Goal: Use online tool/utility: Utilize a website feature to perform a specific function

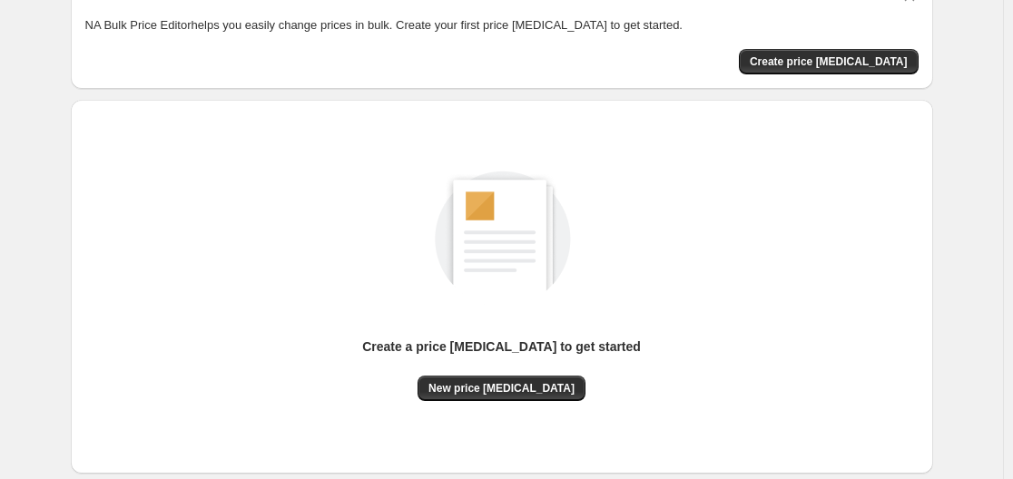
scroll to position [181, 0]
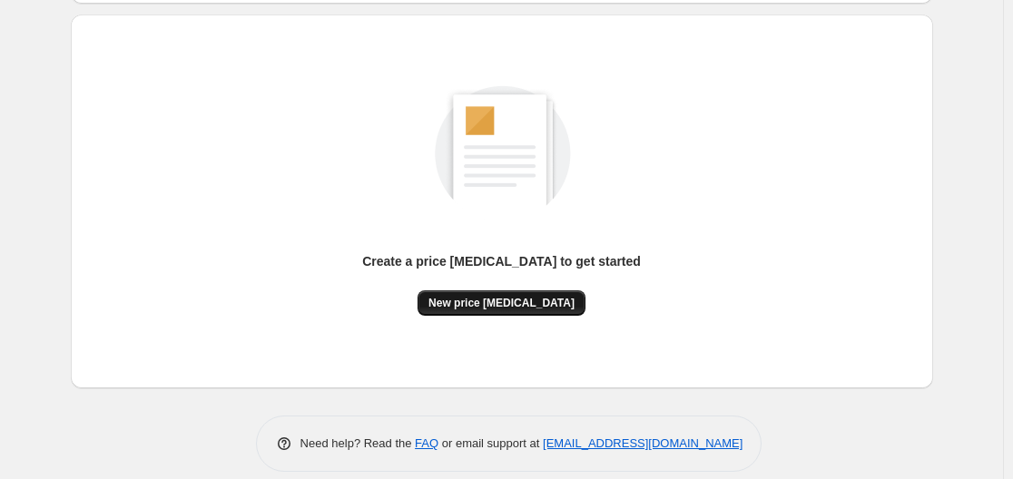
click at [482, 295] on button "New price [MEDICAL_DATA]" at bounding box center [501, 302] width 168 height 25
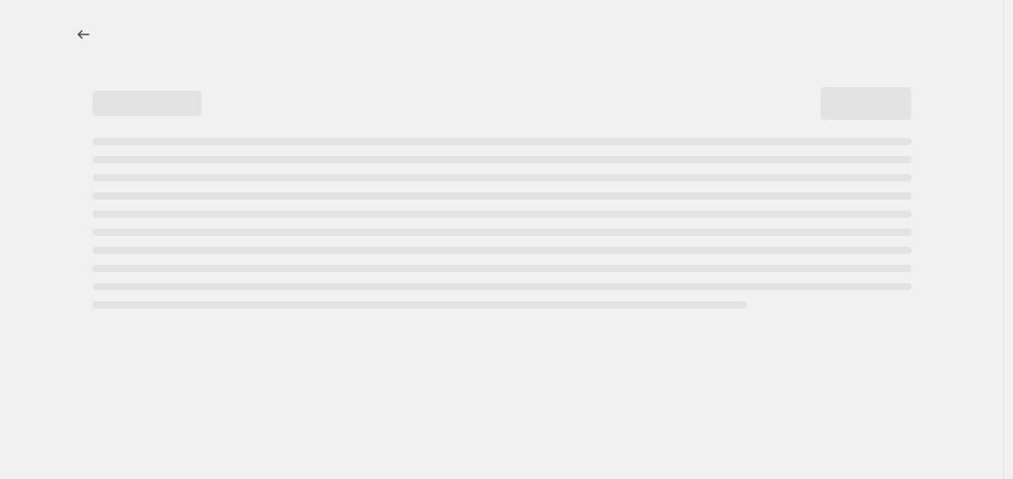
select select "percentage"
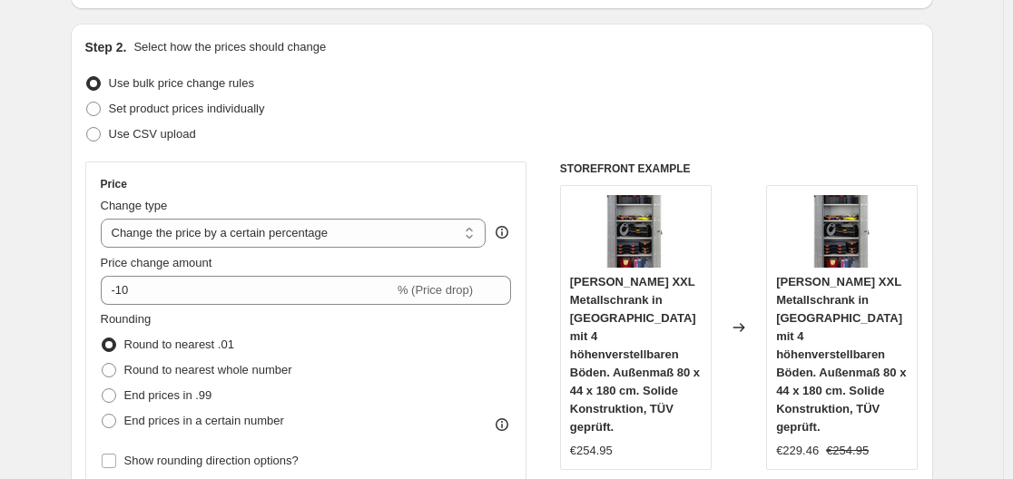
scroll to position [181, 0]
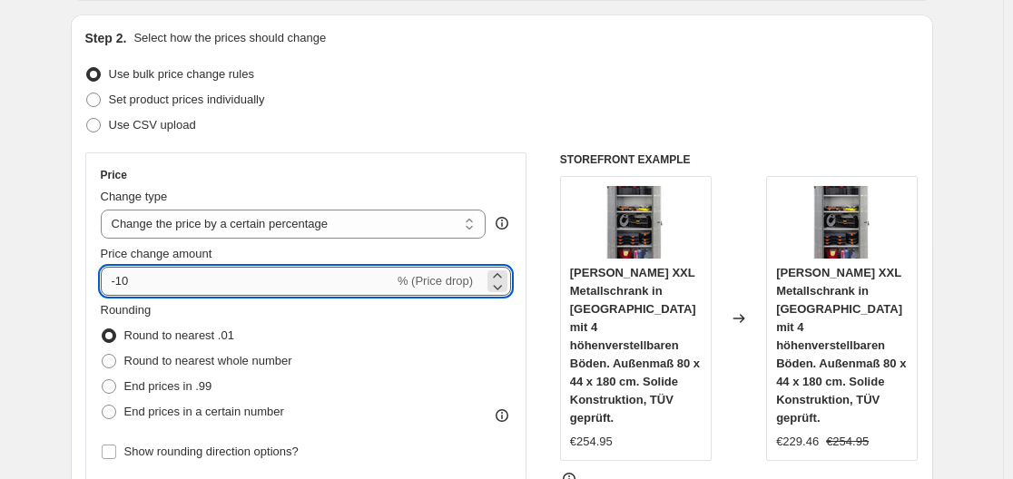
click at [238, 286] on input "-10" at bounding box center [247, 281] width 293 height 29
type input "-1"
type input "-35"
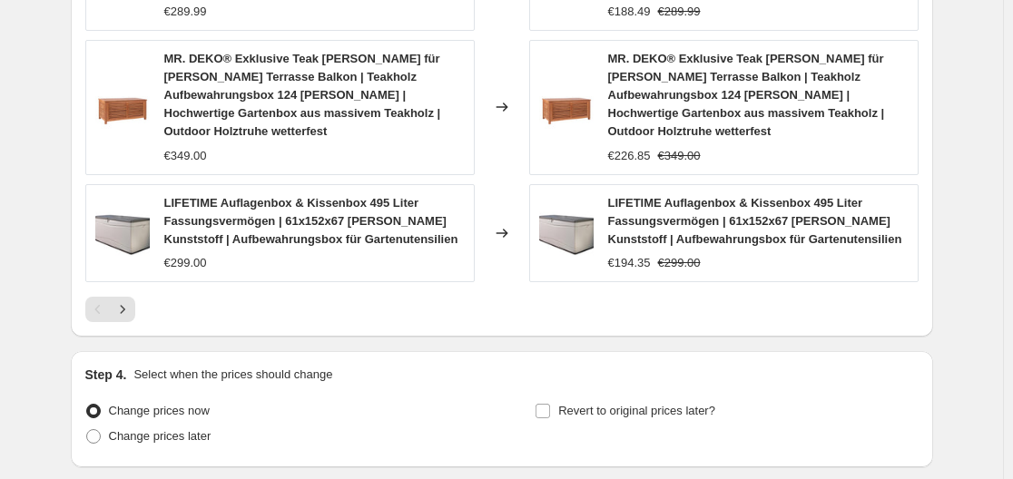
scroll to position [1474, 0]
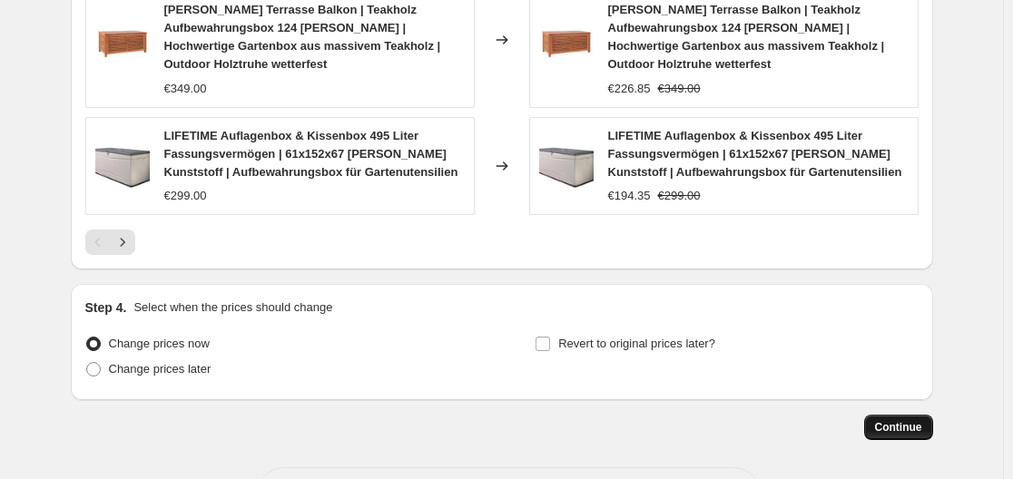
click at [887, 420] on span "Continue" at bounding box center [898, 427] width 47 height 15
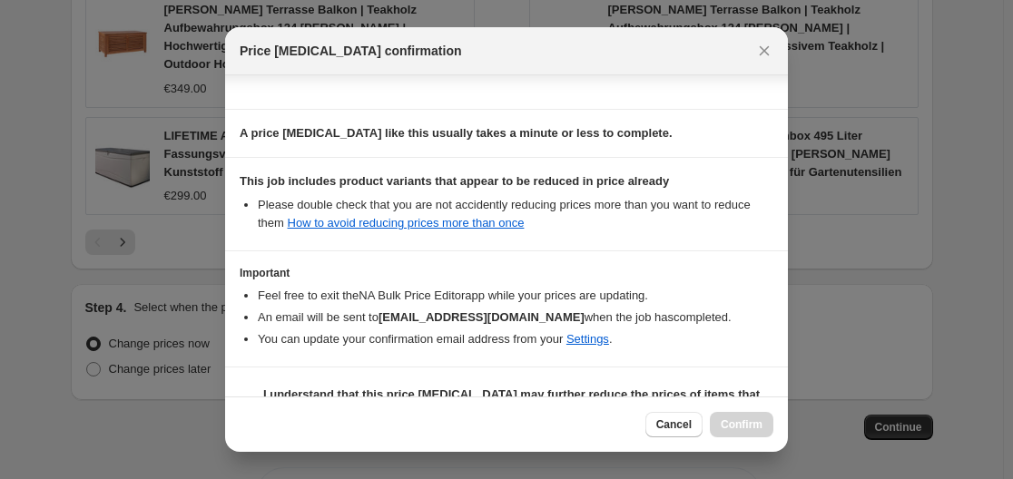
scroll to position [285, 0]
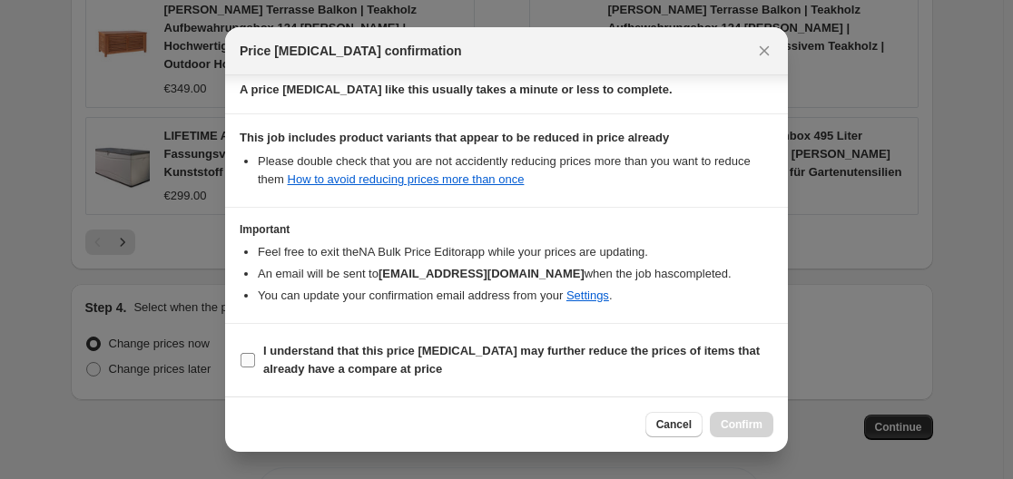
click at [253, 363] on input "I understand that this price change job may further reduce the prices of items …" at bounding box center [247, 360] width 15 height 15
checkbox input "true"
click at [757, 424] on span "Confirm" at bounding box center [742, 424] width 42 height 15
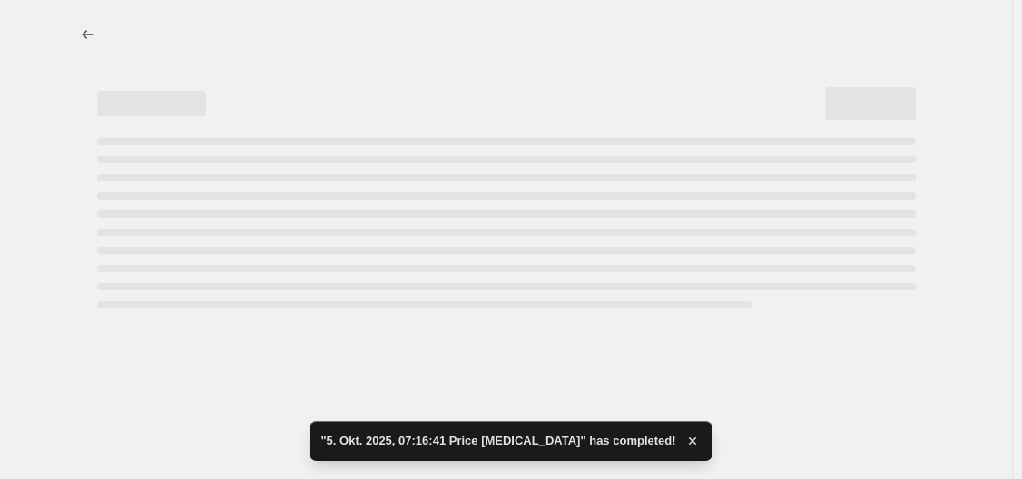
select select "percentage"
